Goal: Task Accomplishment & Management: Use online tool/utility

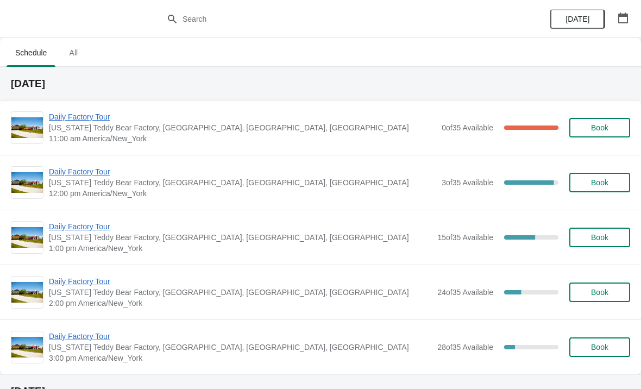
click at [89, 114] on span "Daily Factory Tour" at bounding box center [242, 116] width 387 height 11
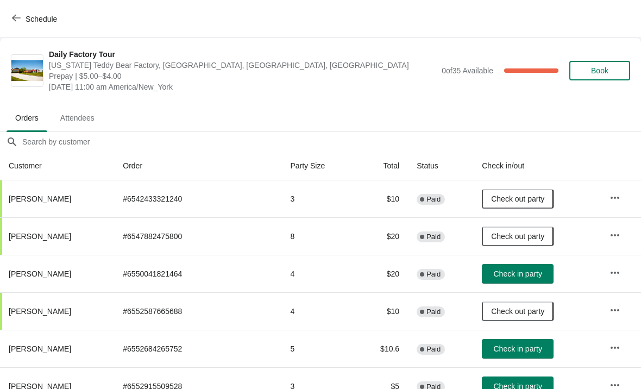
click at [522, 272] on span "Check in party" at bounding box center [518, 273] width 48 height 9
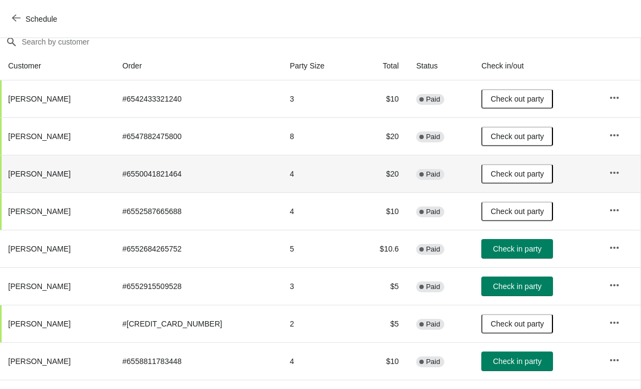
scroll to position [102, 1]
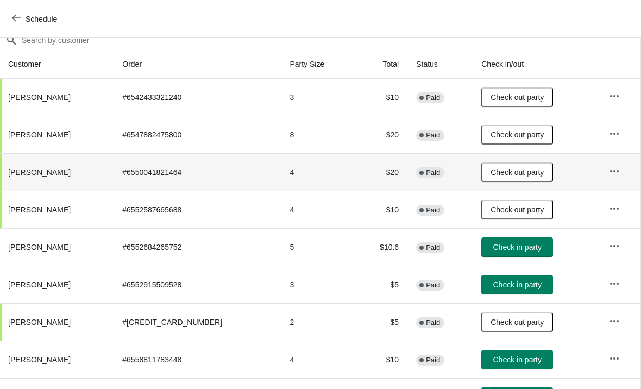
click at [612, 285] on icon "button" at bounding box center [614, 283] width 11 height 11
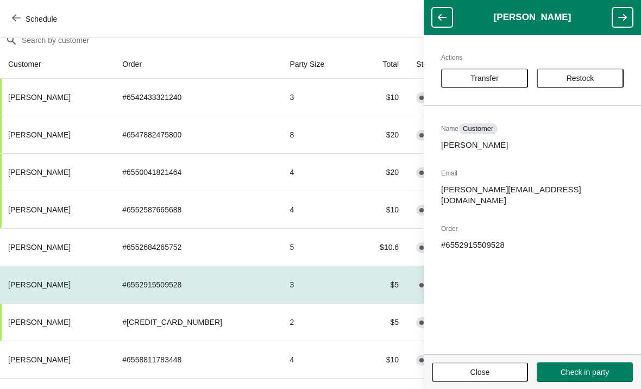
click at [491, 75] on span "Transfer" at bounding box center [484, 78] width 28 height 9
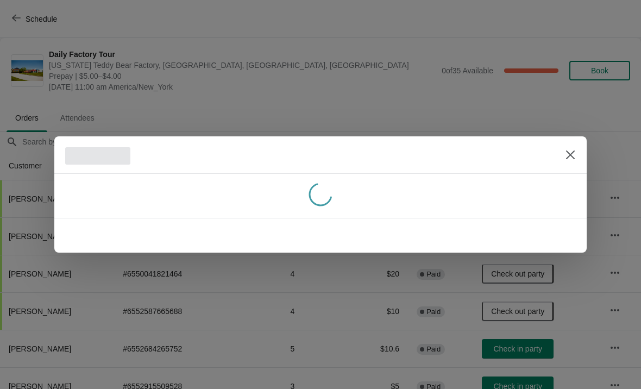
scroll to position [102, 0]
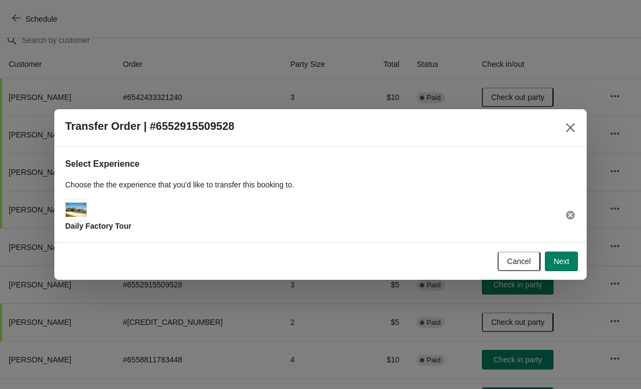
click at [562, 258] on span "Next" at bounding box center [562, 261] width 16 height 9
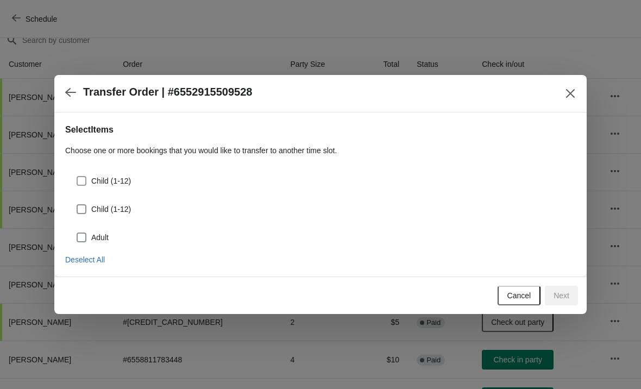
click at [87, 175] on label "Child (1-12)" at bounding box center [103, 180] width 55 height 15
click at [77, 176] on input "Child (1-12)" at bounding box center [77, 176] width 1 height 1
checkbox input "true"
select select "Child (1-12)"
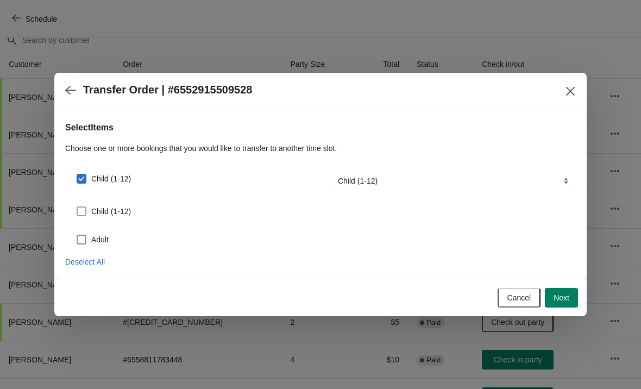
click at [78, 204] on label "Child (1-12)" at bounding box center [103, 211] width 55 height 15
click at [77, 206] on input "Child (1-12)" at bounding box center [77, 206] width 1 height 1
checkbox input "true"
select select "Child (1-12)"
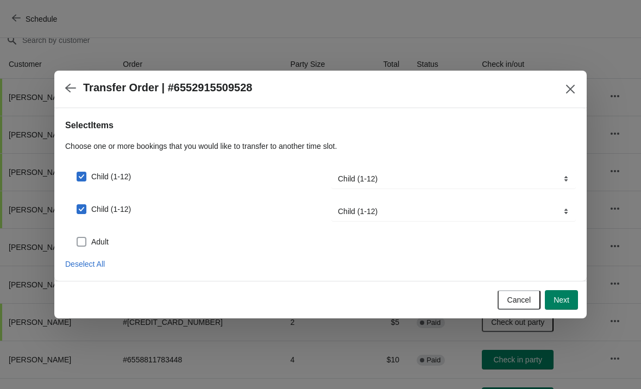
click at [84, 241] on span at bounding box center [82, 242] width 10 height 10
click at [77, 237] on input "Adult" at bounding box center [77, 237] width 1 height 1
checkbox input "true"
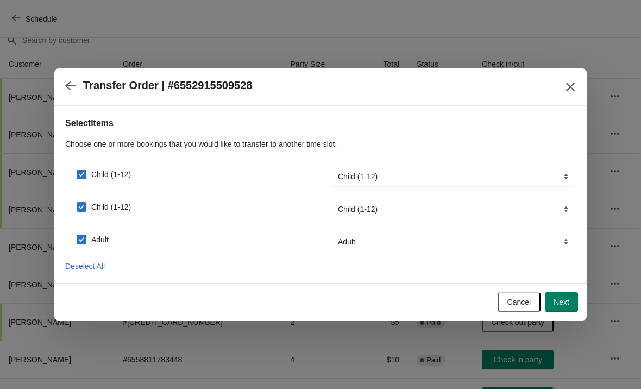
click at [567, 309] on button "Next" at bounding box center [561, 302] width 33 height 20
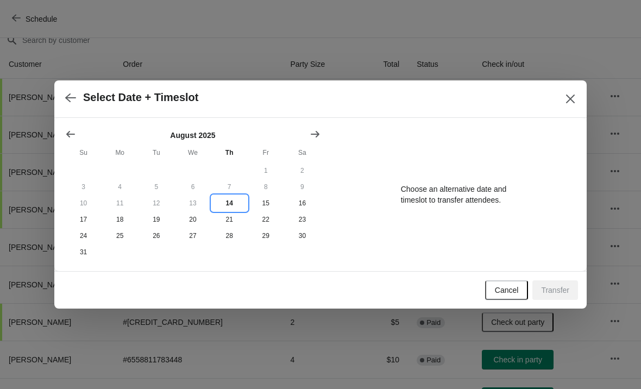
click at [227, 202] on button "14" at bounding box center [229, 203] width 36 height 16
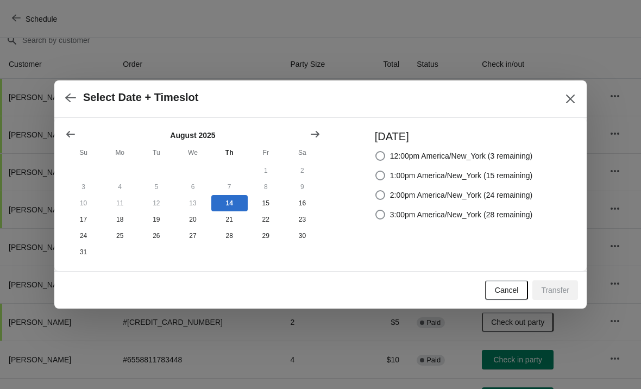
click at [375, 154] on span at bounding box center [380, 156] width 10 height 10
click at [375, 152] on input "12:00pm America/New_York (3 remaining)" at bounding box center [375, 151] width 1 height 1
radio input "true"
click at [561, 292] on span "Transfer" at bounding box center [555, 290] width 28 height 9
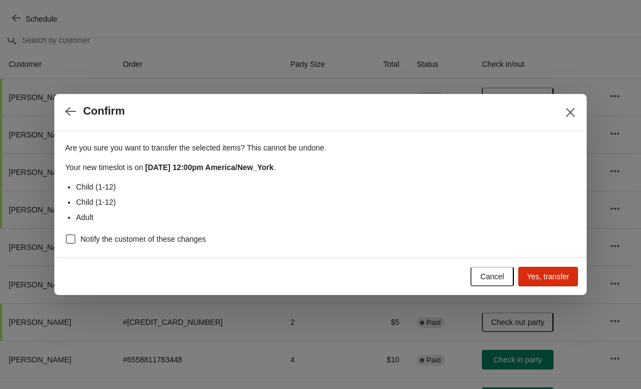
click at [544, 279] on span "Yes, transfer" at bounding box center [548, 276] width 42 height 9
click at [67, 242] on span at bounding box center [71, 239] width 10 height 10
click at [66, 235] on input "Notify the customer of these changes" at bounding box center [66, 234] width 1 height 1
checkbox input "true"
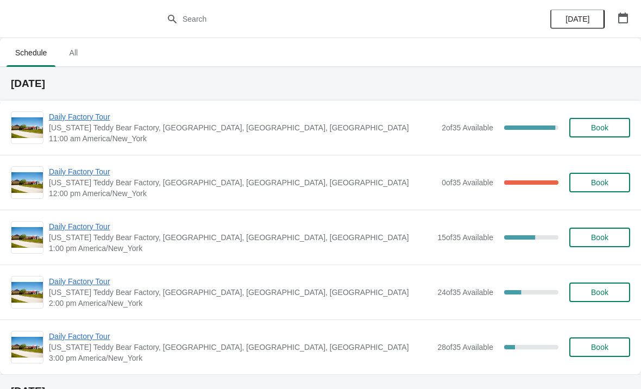
click at [93, 112] on span "Daily Factory Tour" at bounding box center [242, 116] width 387 height 11
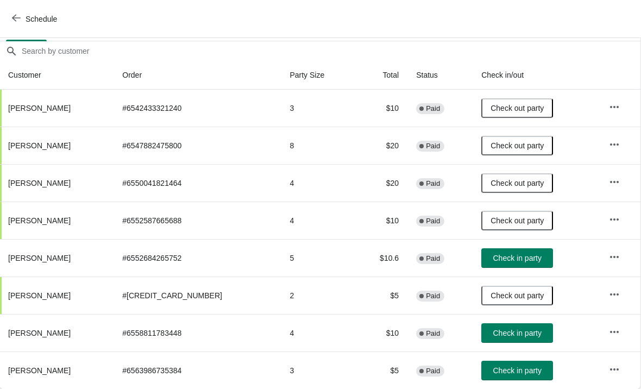
scroll to position [91, 1]
click at [507, 327] on button "Check in party" at bounding box center [517, 333] width 72 height 20
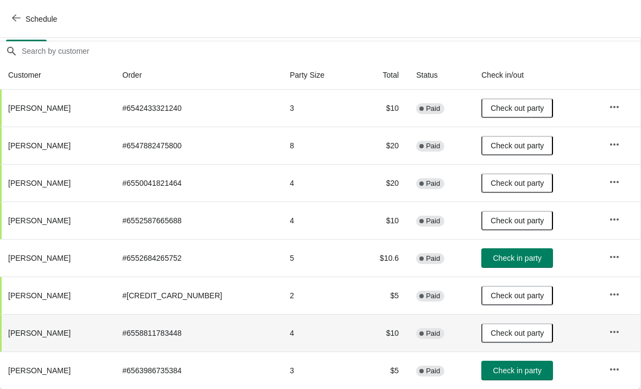
click at [14, 18] on icon "button" at bounding box center [16, 18] width 9 height 7
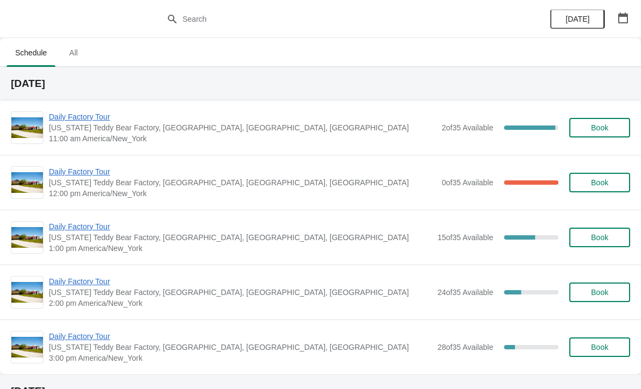
click at [87, 119] on span "Daily Factory Tour" at bounding box center [242, 116] width 387 height 11
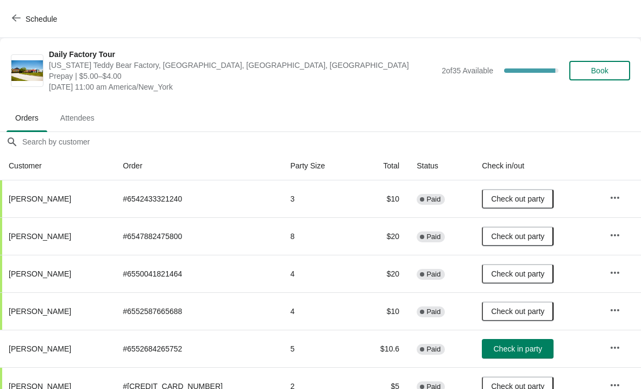
click at [519, 352] on span "Check in party" at bounding box center [518, 348] width 48 height 9
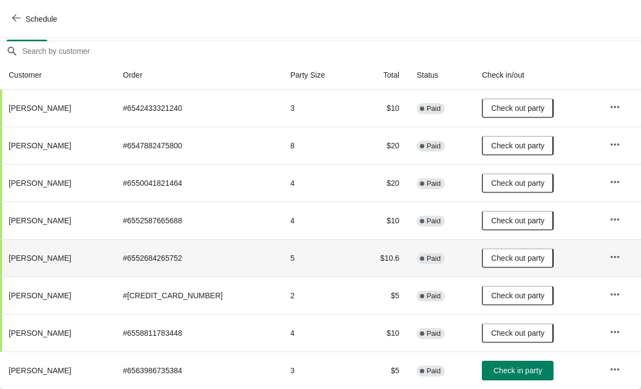
scroll to position [135, -23]
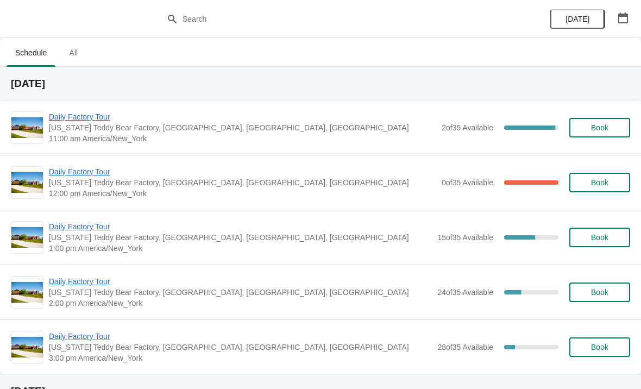
click at [79, 115] on span "Daily Factory Tour" at bounding box center [242, 116] width 387 height 11
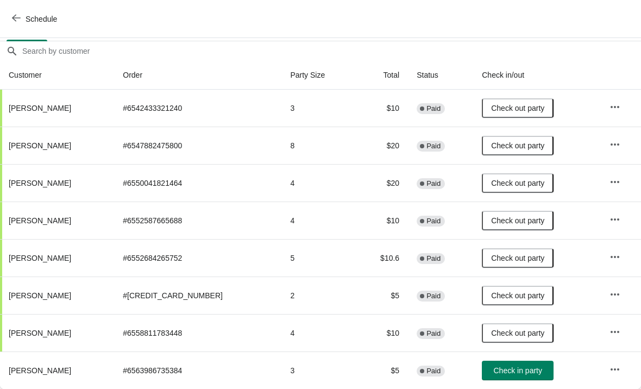
scroll to position [91, 0]
click at [18, 24] on button "Schedule" at bounding box center [35, 19] width 60 height 20
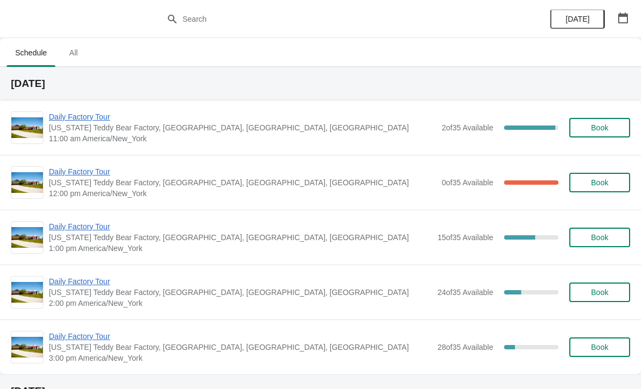
click at [92, 177] on span "Daily Factory Tour" at bounding box center [242, 171] width 387 height 11
